Goal: Task Accomplishment & Management: Manage account settings

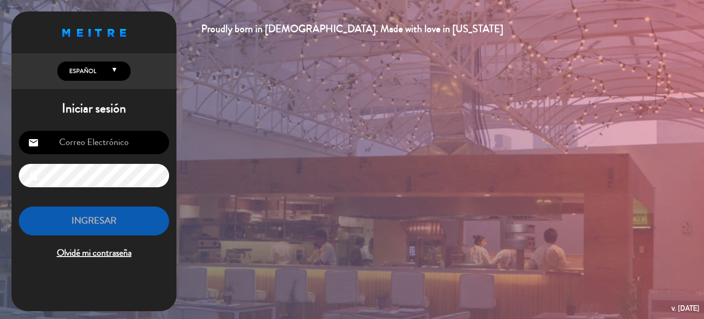
click at [110, 139] on input "email" at bounding box center [94, 142] width 150 height 23
type input "[EMAIL_ADDRESS][DOMAIN_NAME]"
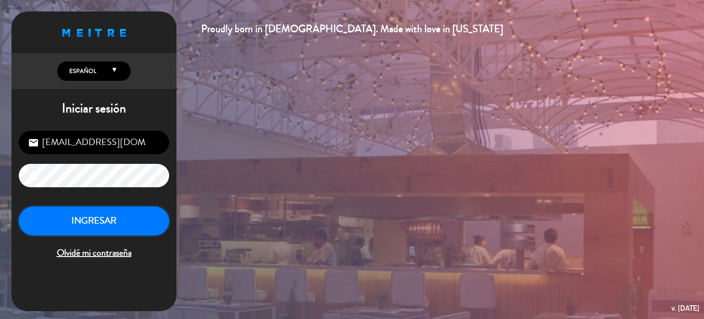
click at [122, 216] on button "INGRESAR" at bounding box center [94, 220] width 150 height 29
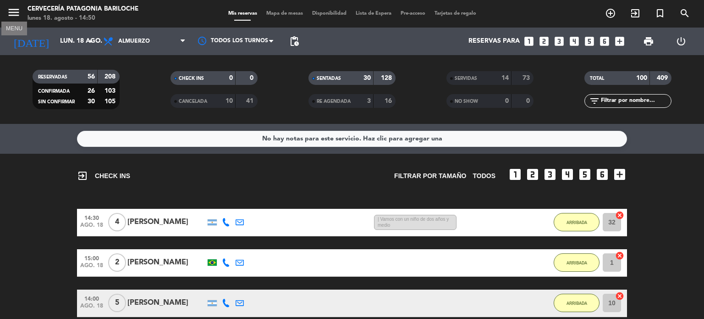
click at [11, 14] on icon "menu" at bounding box center [14, 13] width 14 height 14
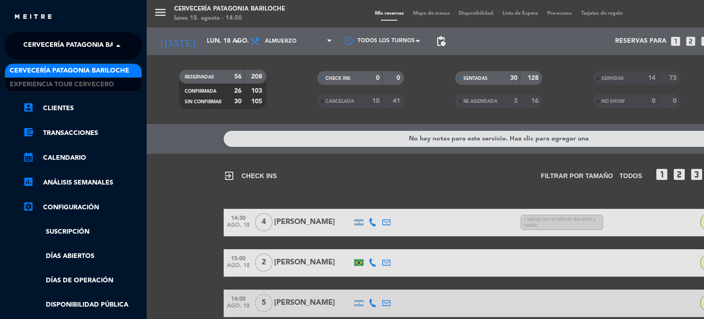
click at [108, 48] on span "Cervecería Patagonia Bariloche" at bounding box center [83, 45] width 120 height 19
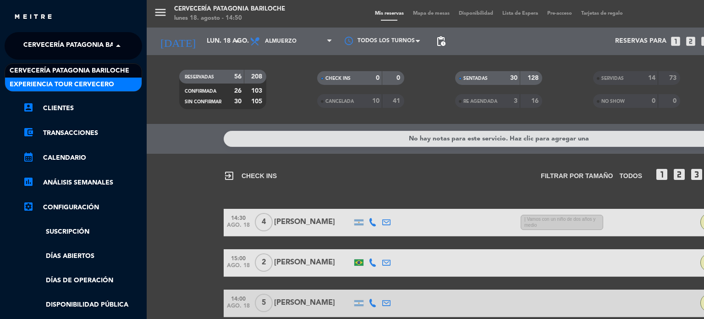
click at [90, 88] on span "Experiencia Tour Cervecero" at bounding box center [62, 84] width 105 height 11
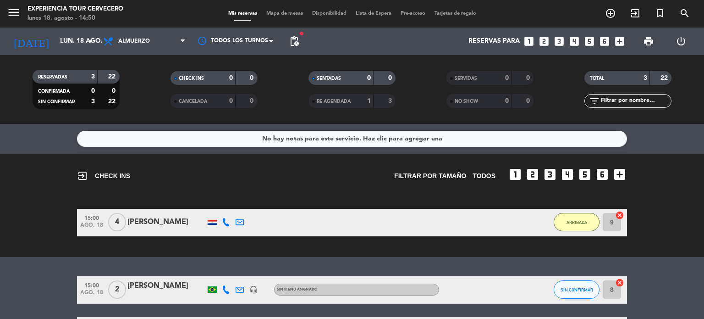
scroll to position [71, 0]
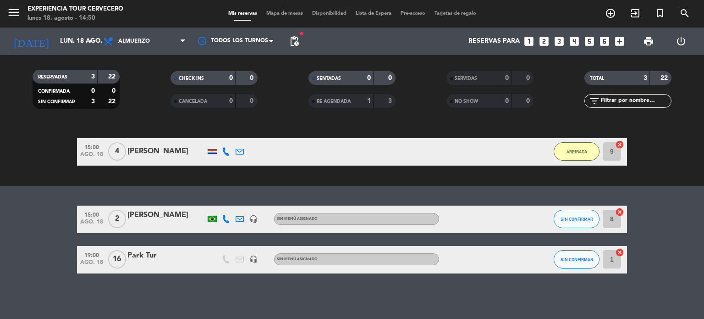
click at [182, 265] on div at bounding box center [166, 264] width 78 height 7
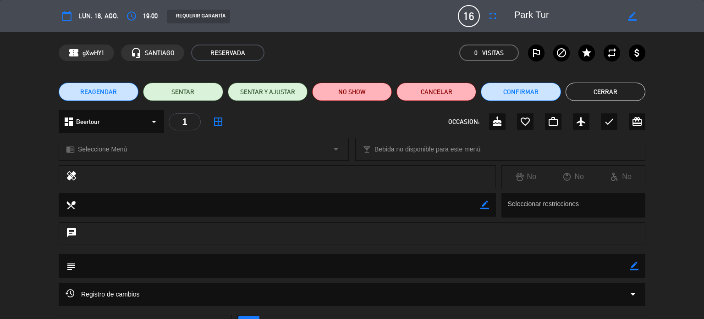
click at [633, 264] on icon "border_color" at bounding box center [634, 265] width 9 height 9
click at [536, 263] on textarea at bounding box center [353, 265] width 554 height 23
click at [629, 265] on textarea at bounding box center [353, 265] width 554 height 23
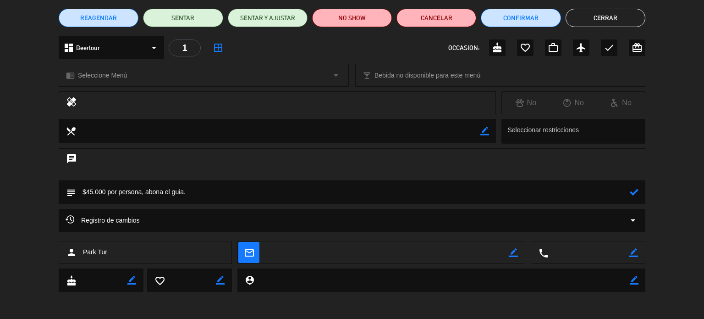
type textarea "$45.000 por persona, abona el guia."
click at [632, 254] on icon "border_color" at bounding box center [633, 252] width 9 height 9
click at [592, 253] on textarea at bounding box center [588, 252] width 81 height 23
paste textarea "[PHONE_NUMBER]"
type textarea "[PHONE_NUMBER]"
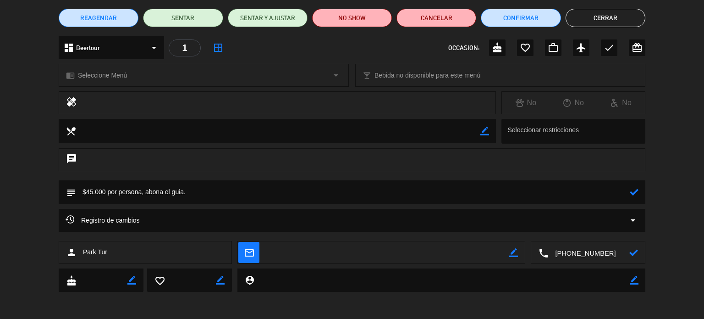
click at [635, 251] on icon at bounding box center [633, 252] width 9 height 9
click at [594, 14] on button "Cerrar" at bounding box center [606, 18] width 80 height 18
